Goal: Transaction & Acquisition: Download file/media

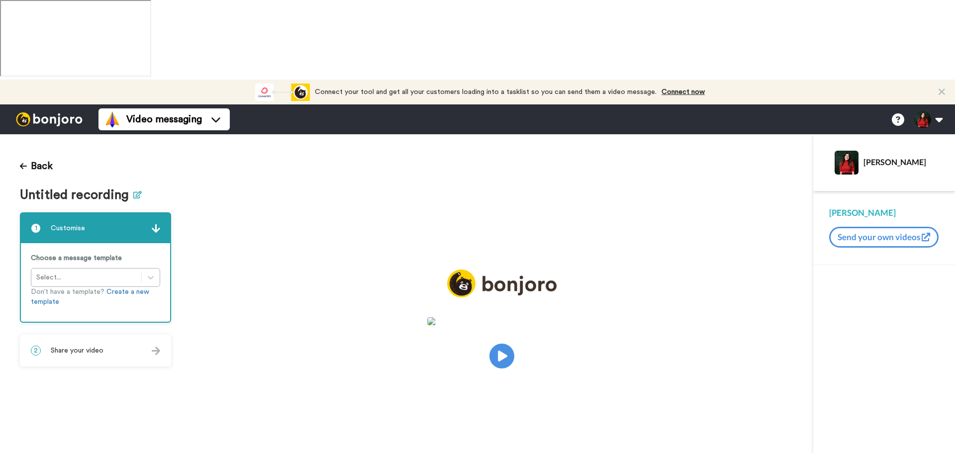
click at [133, 188] on button at bounding box center [137, 195] width 8 height 14
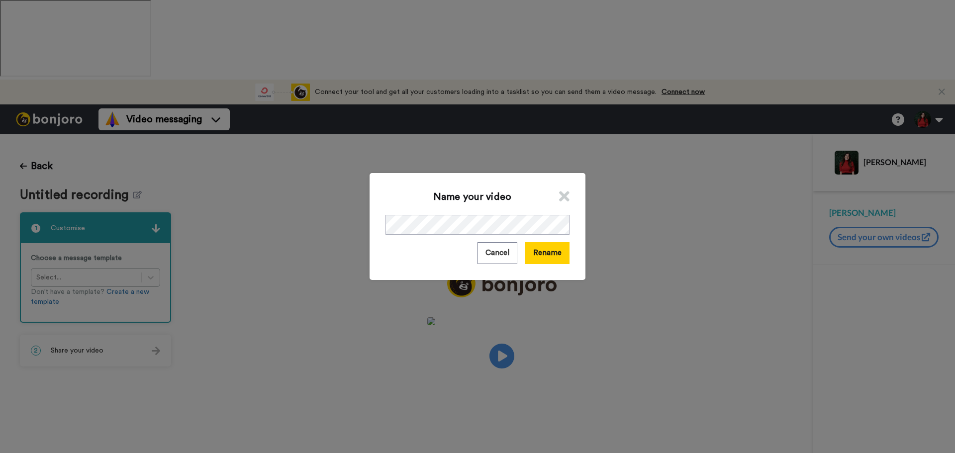
click at [447, 214] on div "Name your video Cancel Rename" at bounding box center [477, 226] width 216 height 106
click at [549, 253] on button "Rename" at bounding box center [547, 252] width 44 height 21
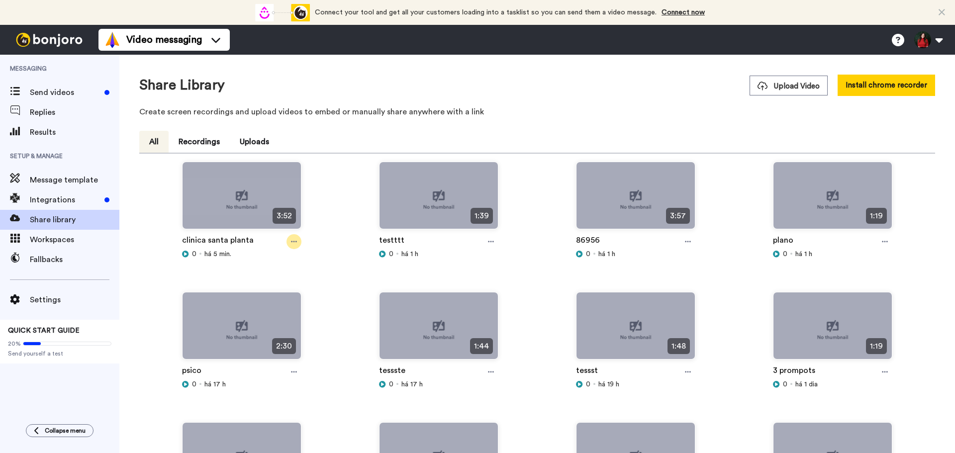
click at [295, 245] on icon at bounding box center [294, 241] width 6 height 7
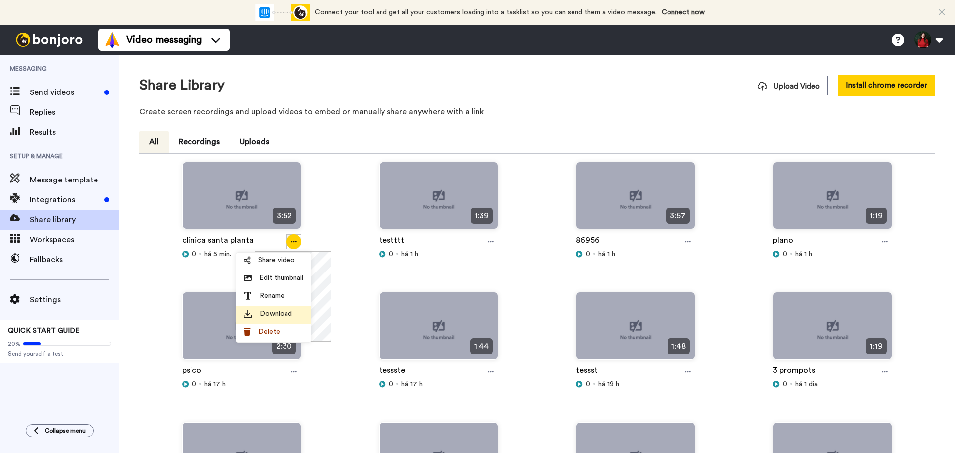
click at [300, 309] on div "Download" at bounding box center [274, 314] width 60 height 10
